Goal: Information Seeking & Learning: Learn about a topic

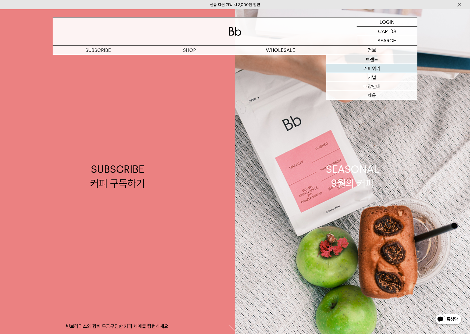
click at [372, 67] on link "커피위키" at bounding box center [371, 68] width 91 height 9
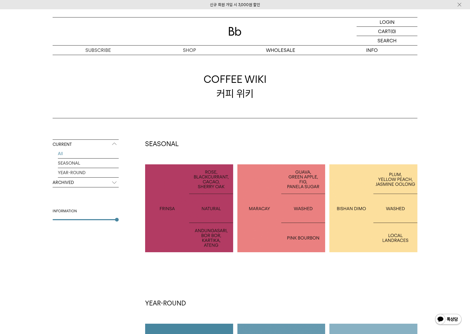
scroll to position [185, 0]
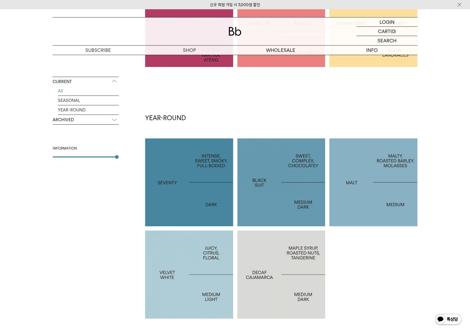
click at [68, 120] on p "ARCHIVED" at bounding box center [86, 120] width 66 height 10
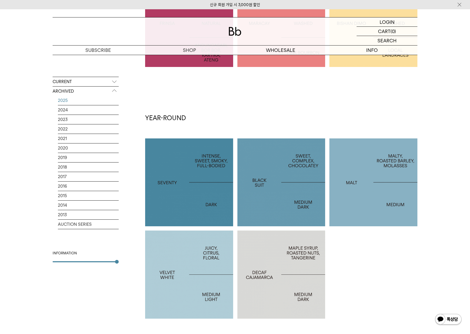
click at [62, 101] on link "2025" at bounding box center [88, 100] width 61 height 9
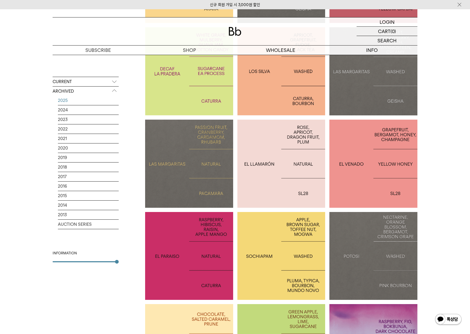
scroll to position [264, 0]
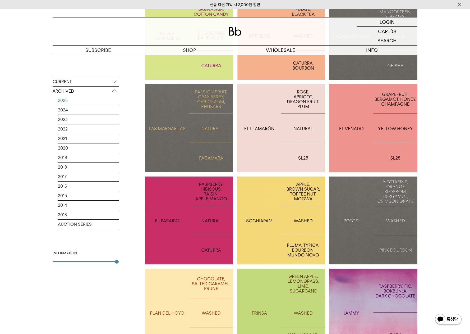
click at [343, 209] on div at bounding box center [373, 220] width 88 height 88
